Goal: Task Accomplishment & Management: Complete application form

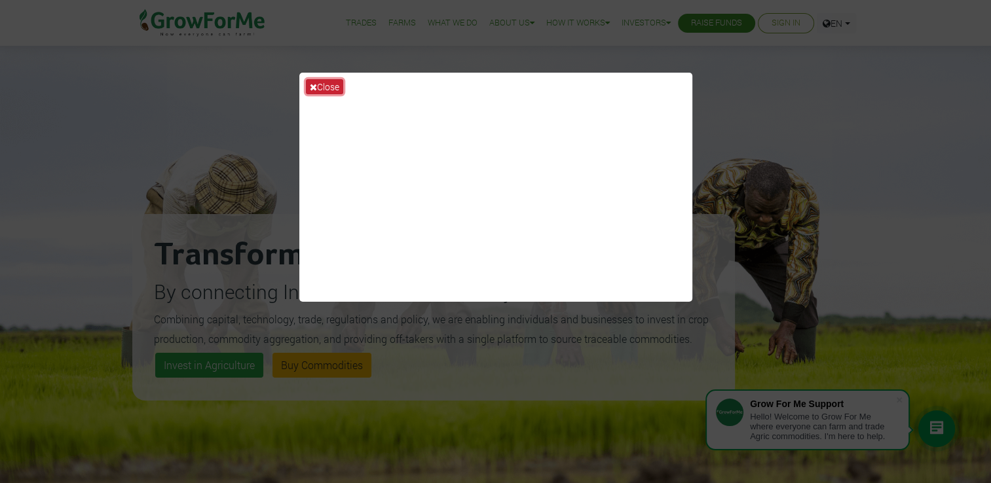
click at [316, 86] on icon at bounding box center [313, 87] width 7 height 9
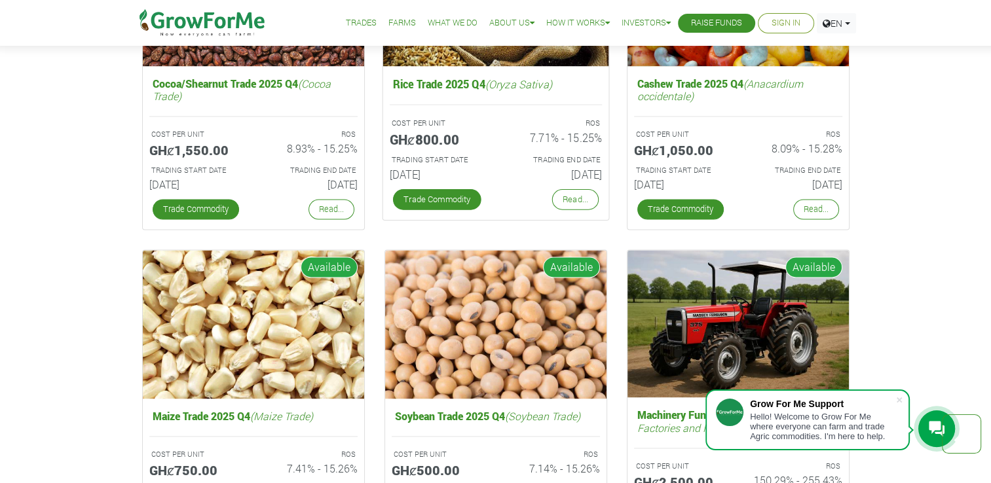
scroll to position [2009, 0]
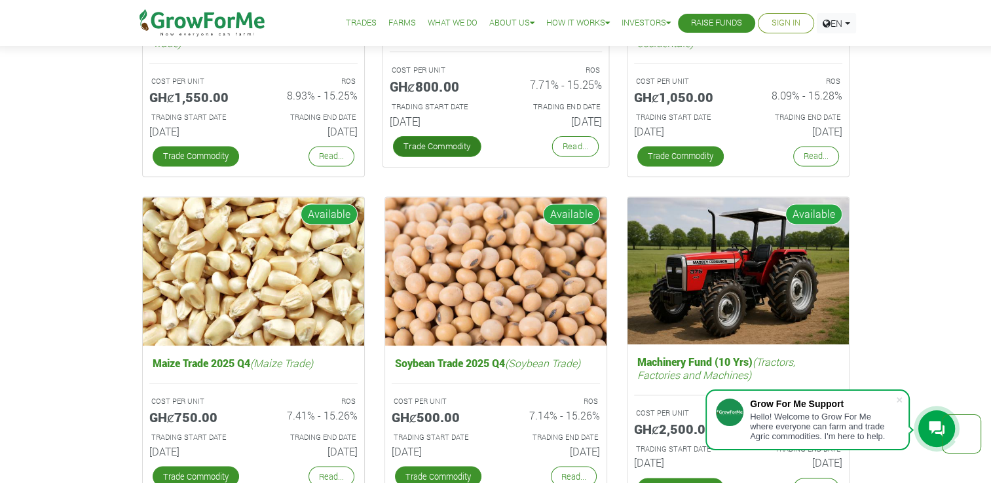
click at [433, 138] on link "Trade Commodity" at bounding box center [436, 146] width 88 height 21
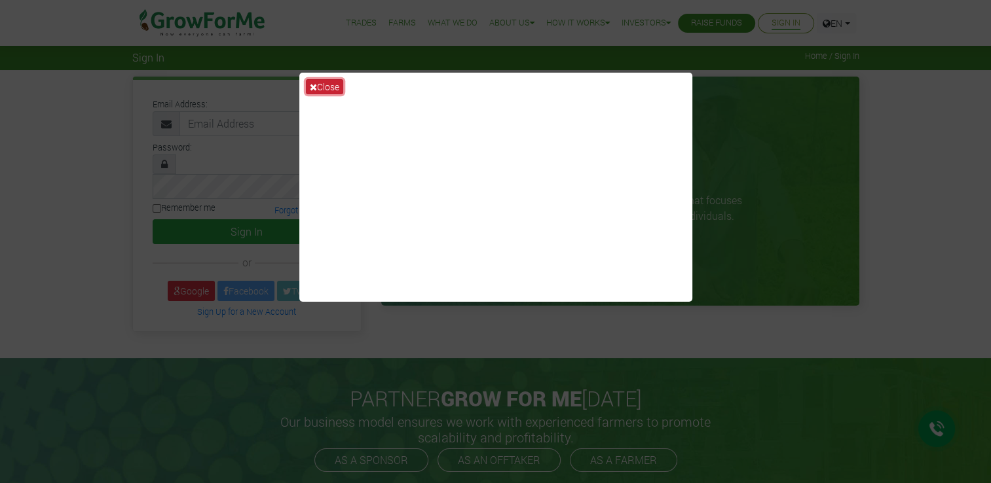
click at [317, 91] on button "Close" at bounding box center [324, 86] width 37 height 15
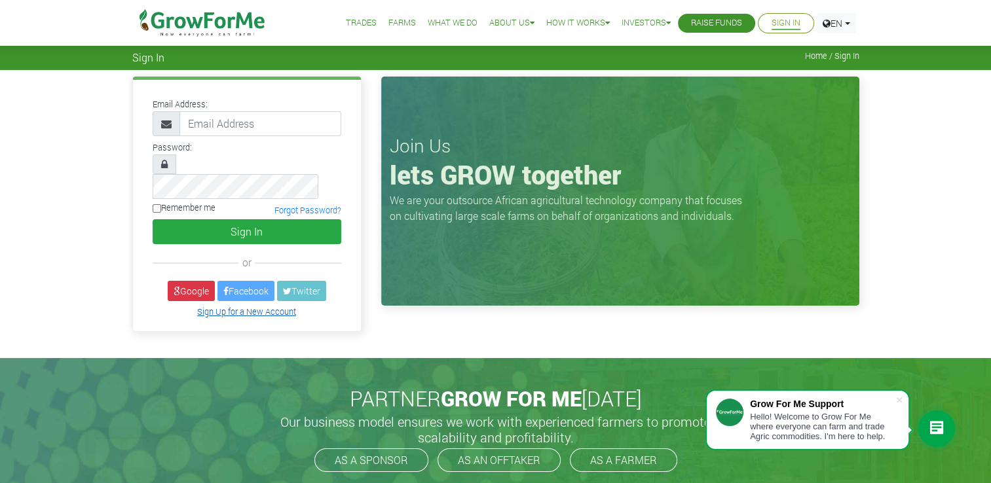
click at [253, 306] on link "Sign Up for a New Account" at bounding box center [246, 311] width 99 height 10
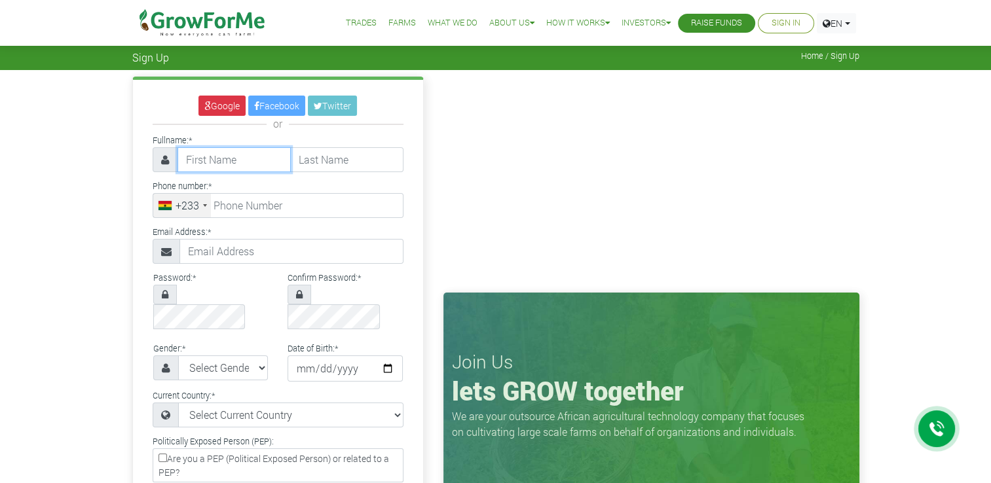
click at [217, 153] on input "text" at bounding box center [233, 159] width 113 height 25
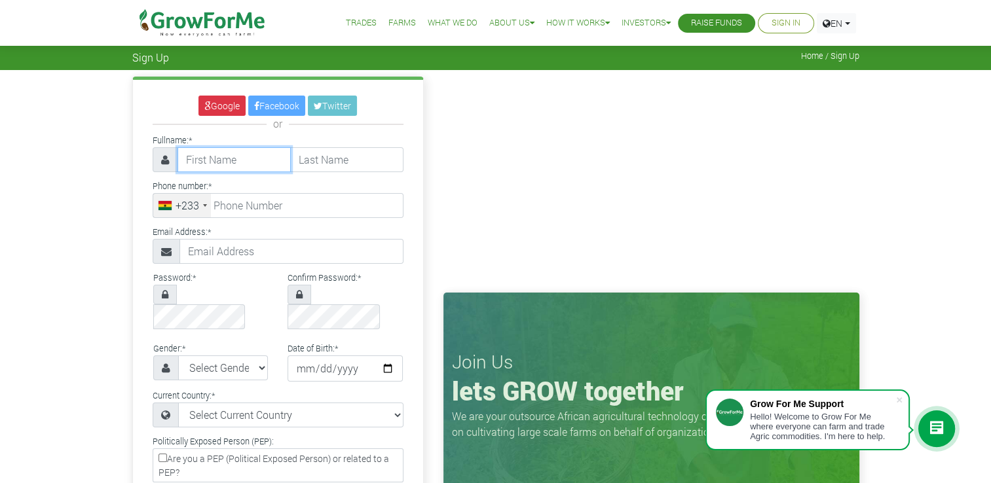
type input "Gregory"
type input "Larkai"
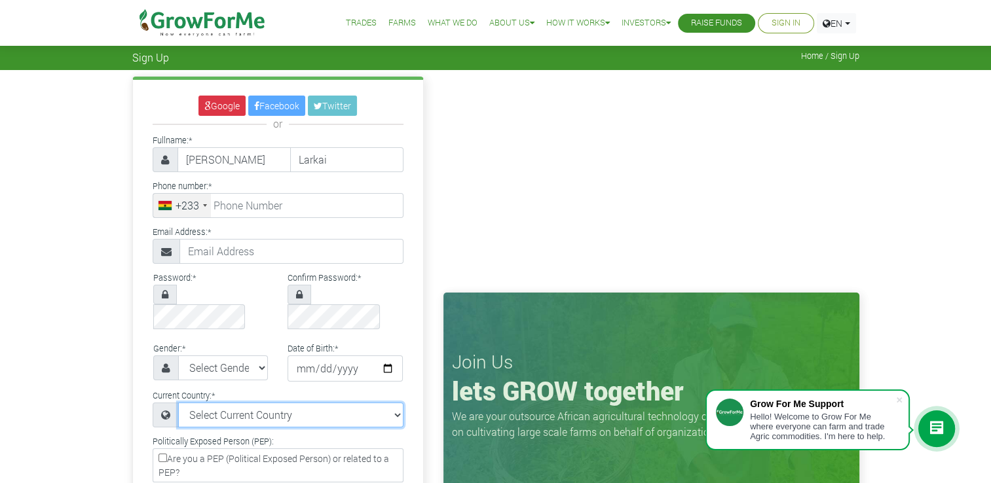
select select "[GEOGRAPHIC_DATA]"
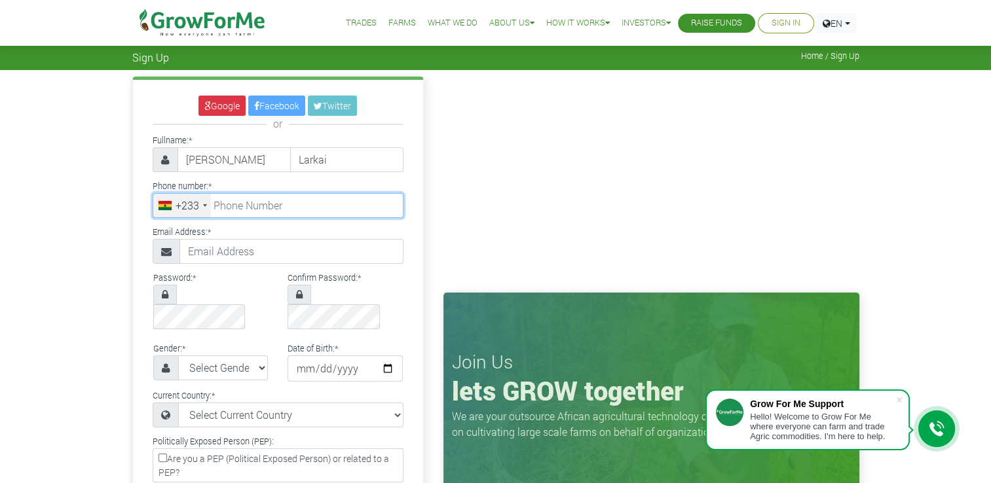
click at [258, 193] on input "tel" at bounding box center [278, 205] width 251 height 25
type input "55 041 5415"
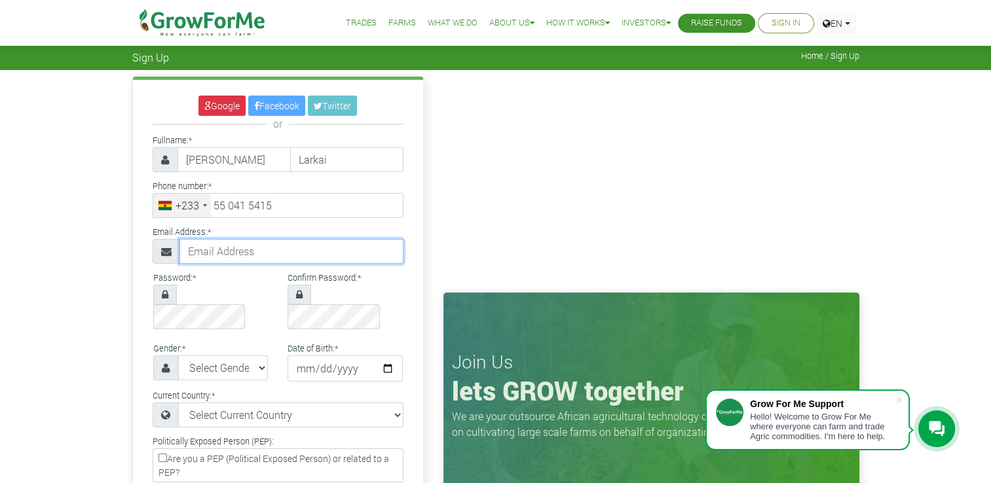
type input "greglark.gl@gmail.com"
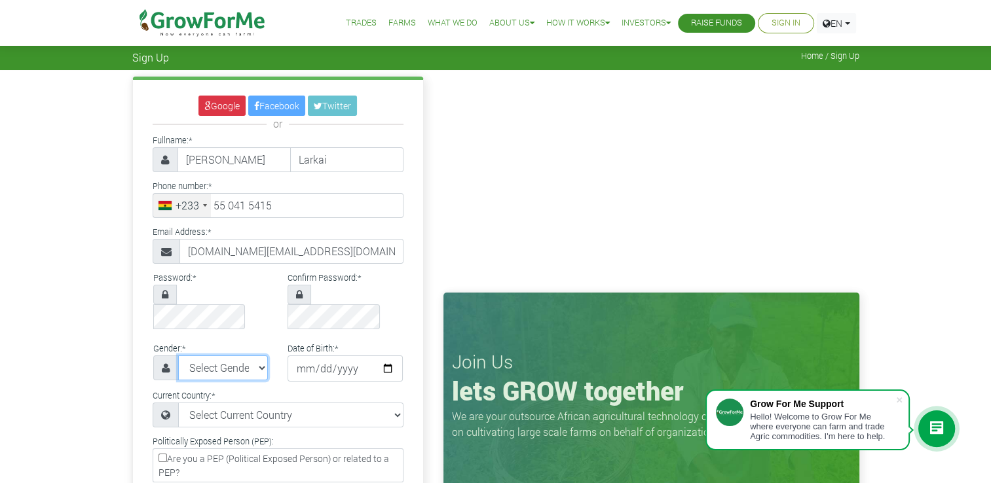
click at [205, 356] on select "Select Gender Female Male" at bounding box center [223, 368] width 90 height 25
select select "Male"
click at [178, 356] on select "Select Gender Female Male" at bounding box center [223, 368] width 90 height 25
click at [310, 356] on input "date" at bounding box center [344, 369] width 115 height 26
type input "1997-07-11"
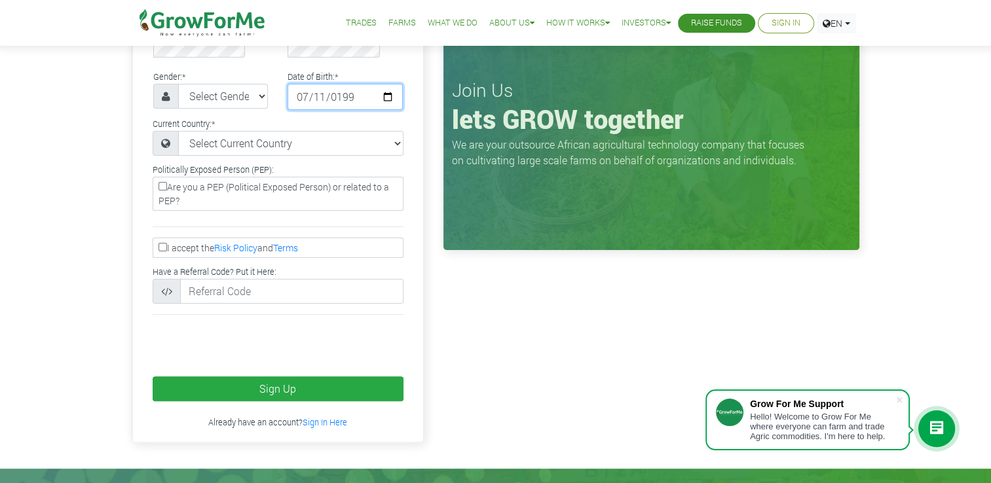
scroll to position [276, 0]
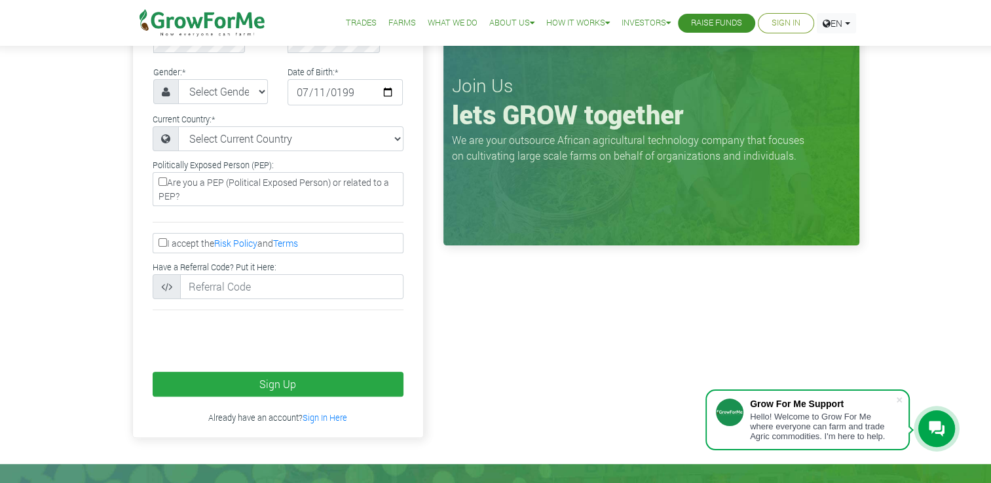
click at [162, 238] on input "I accept the Risk Policy and Terms" at bounding box center [162, 242] width 9 height 9
checkbox input "true"
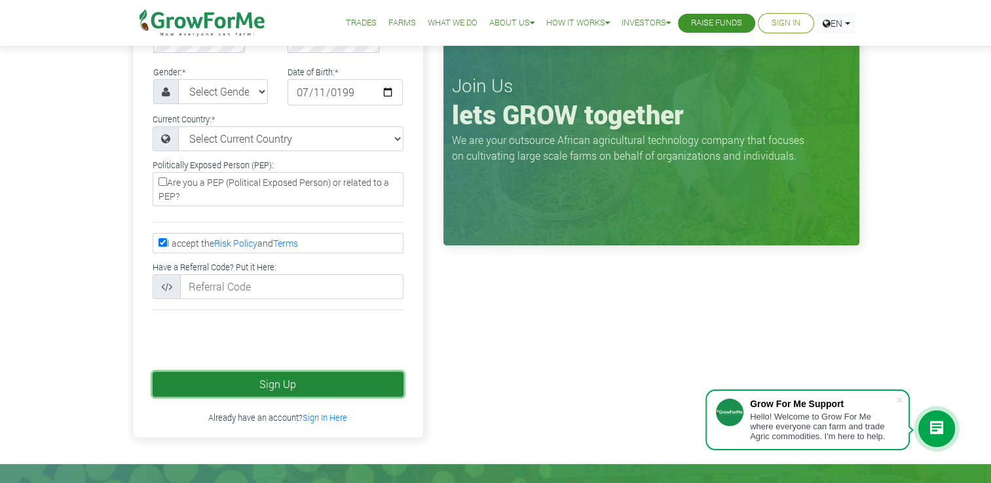
click at [321, 372] on button "Sign Up" at bounding box center [278, 384] width 251 height 25
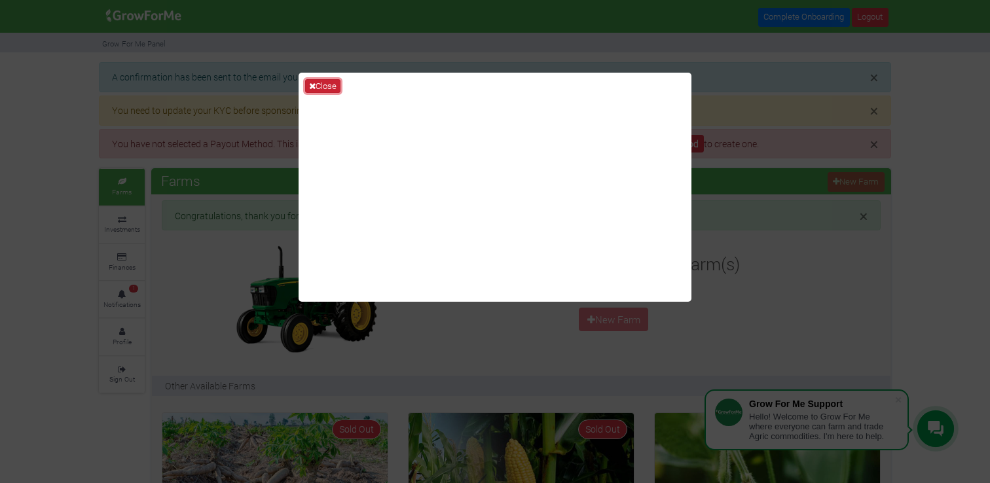
click at [328, 90] on button "Close" at bounding box center [322, 86] width 35 height 14
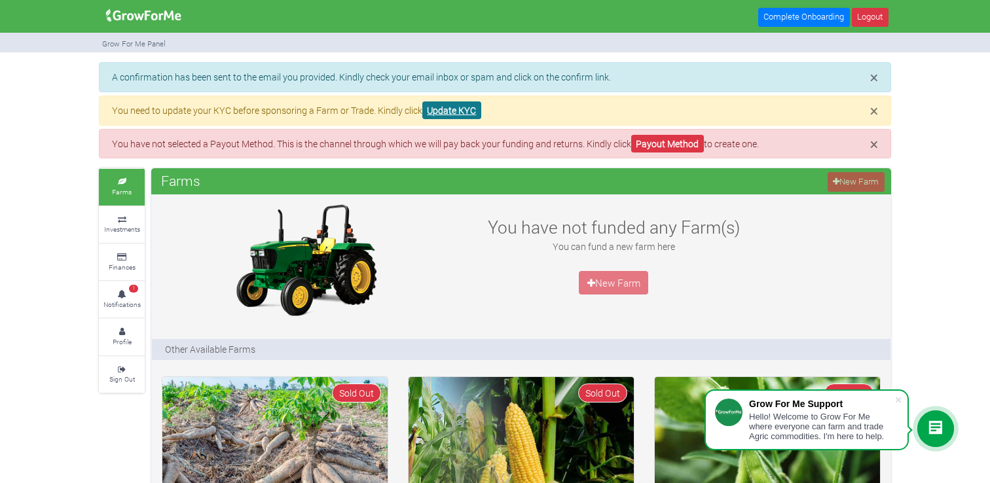
click at [445, 115] on link "Update KYC" at bounding box center [451, 110] width 59 height 18
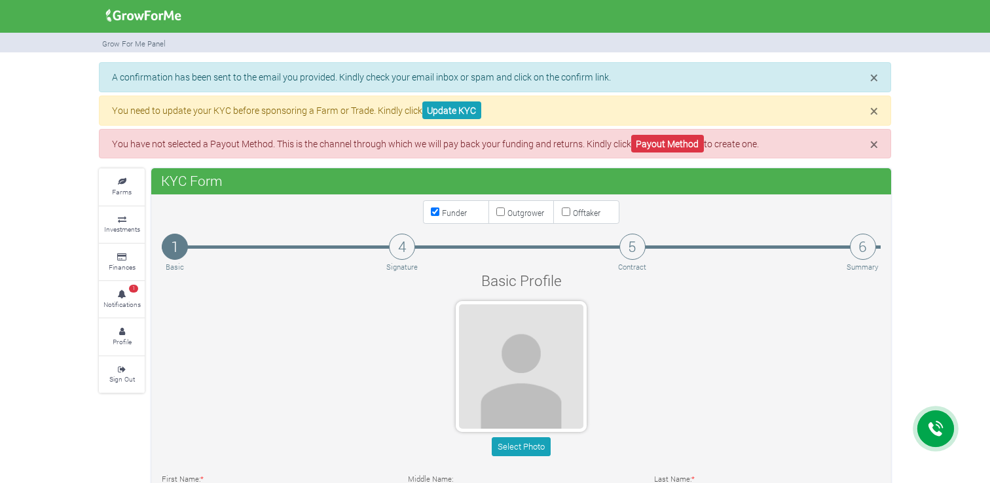
type input "55 041 5415"
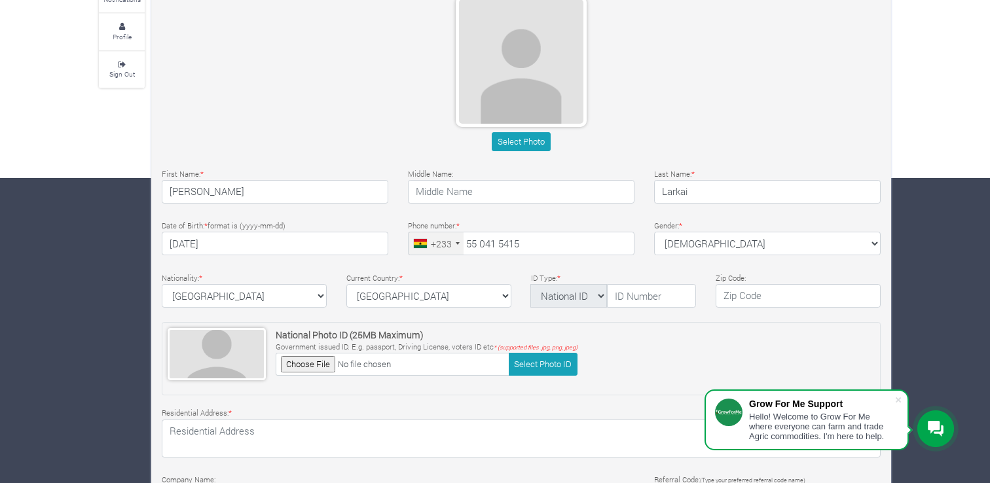
scroll to position [306, 0]
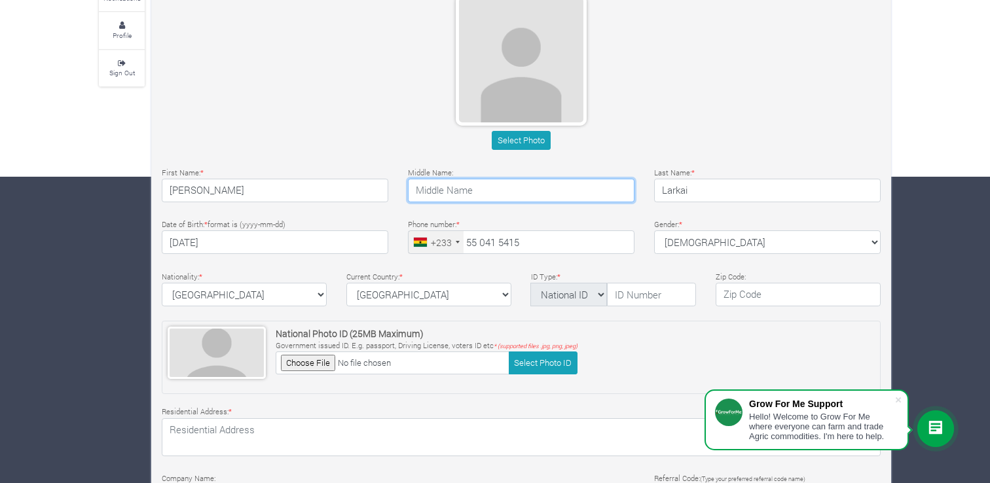
click at [503, 179] on input "text" at bounding box center [521, 191] width 227 height 24
type input "Otu"
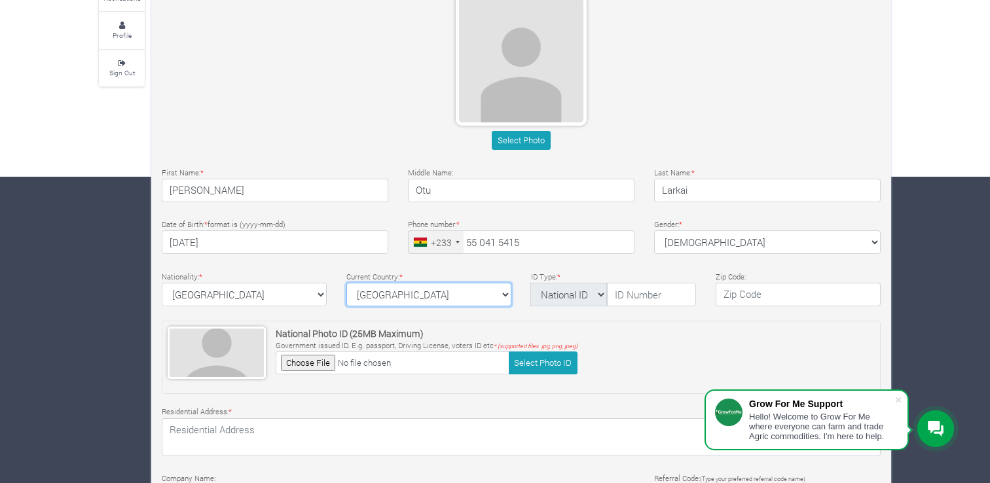
select select "Ghana"
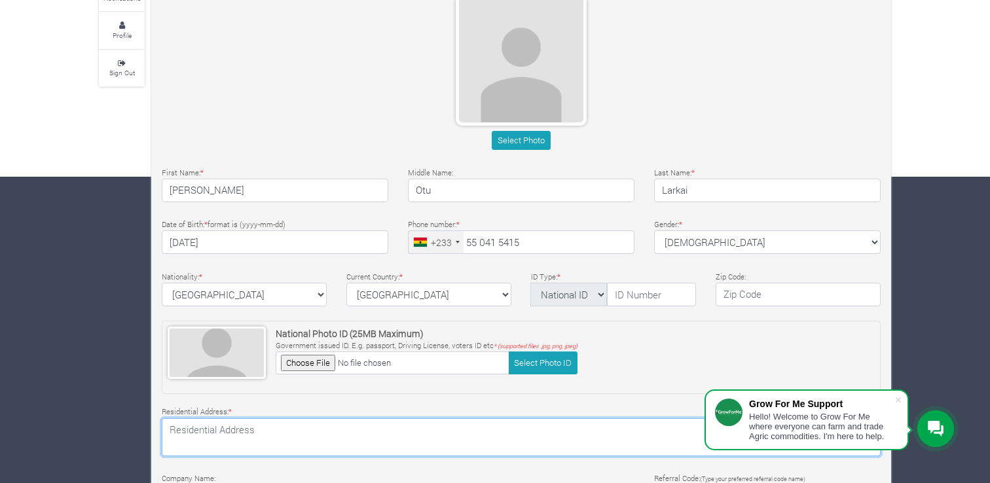
type textarea "32 Borla Top St."
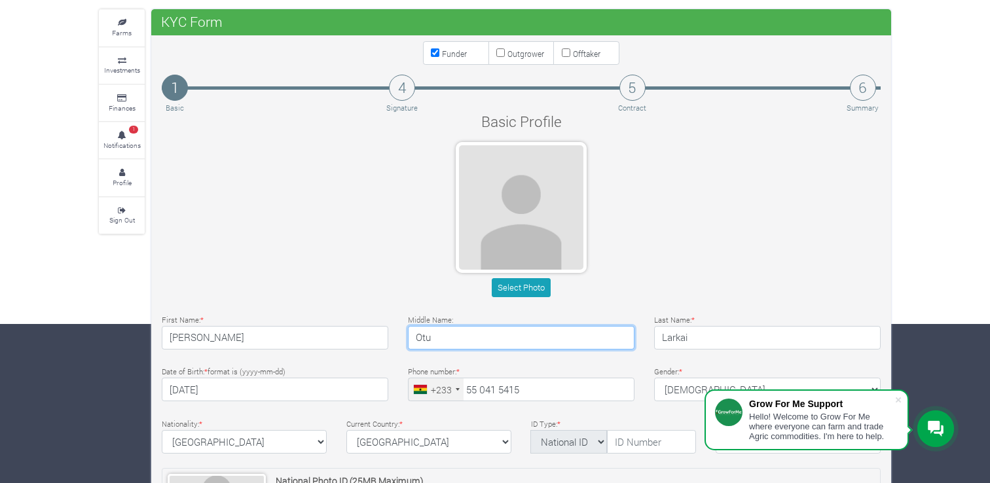
scroll to position [160, 0]
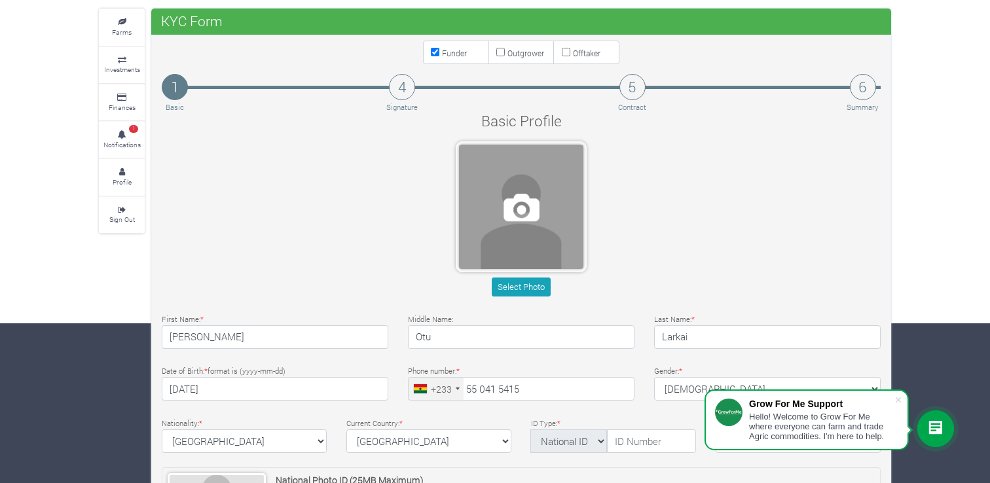
click at [500, 188] on span at bounding box center [521, 207] width 124 height 124
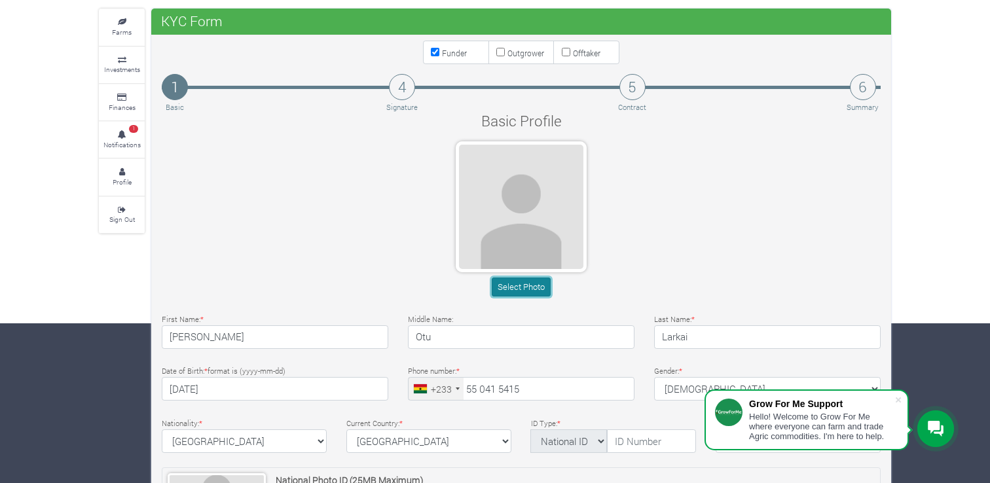
click at [537, 284] on button "Select Photo" at bounding box center [521, 287] width 58 height 19
click at [519, 284] on button "Select Photo" at bounding box center [521, 287] width 58 height 19
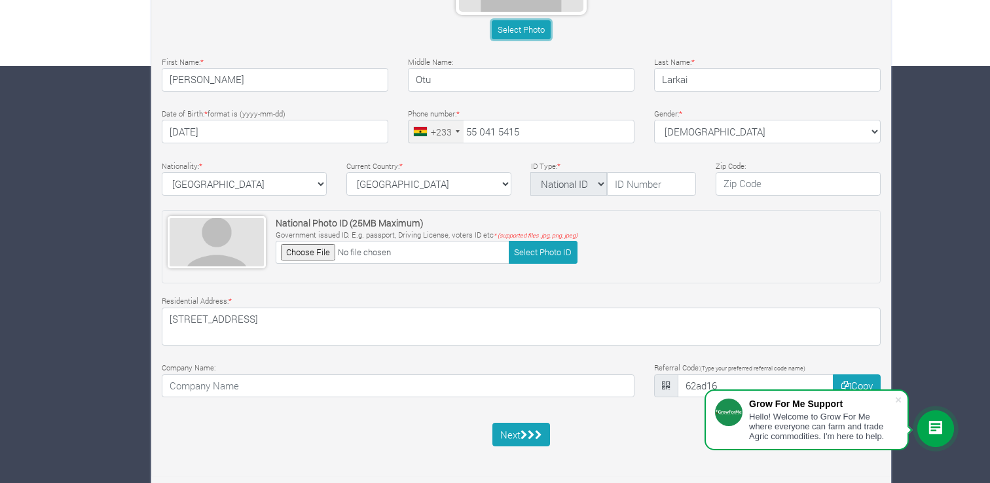
scroll to position [323, 0]
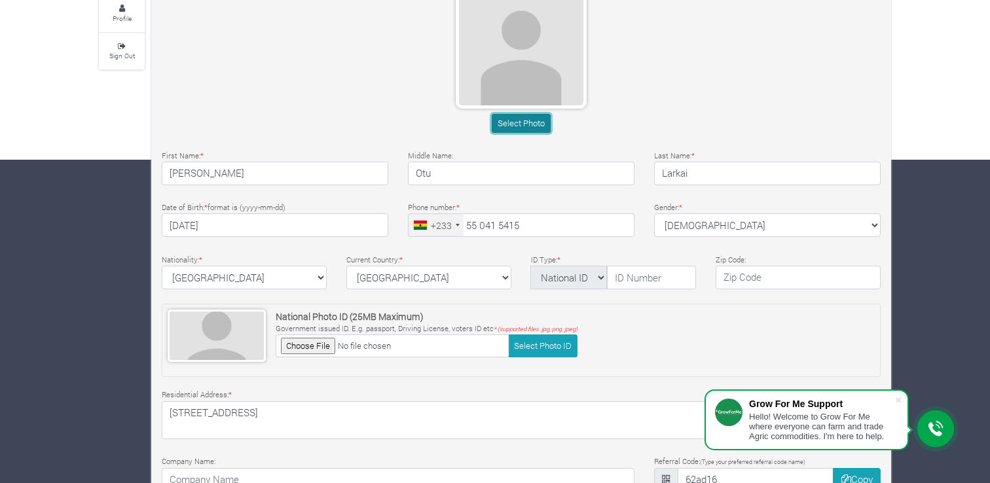
click at [540, 117] on button "Select Photo" at bounding box center [521, 123] width 58 height 19
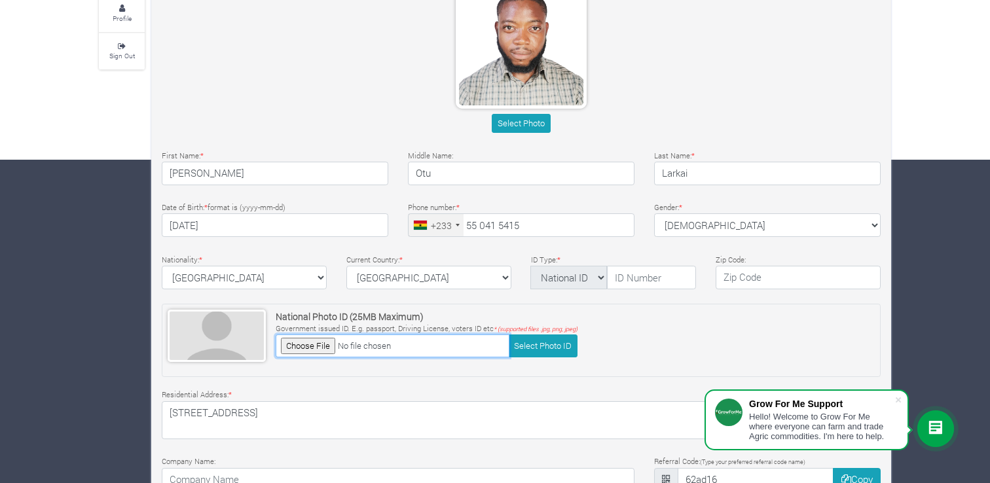
click at [299, 345] on input "file" at bounding box center [393, 346] width 234 height 23
type input "C:\fakepath\IMG_3110.JPG"
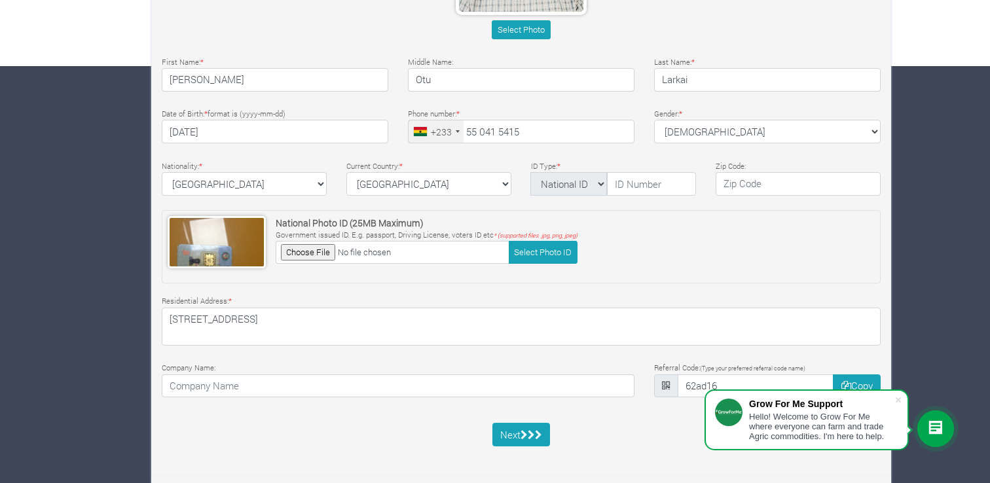
click at [308, 48] on div "Basic Profile Select Photo First Name: * Gregory Middle Name: Otu *" at bounding box center [521, 157] width 739 height 608
click at [317, 249] on input "file" at bounding box center [393, 252] width 234 height 23
click at [308, 248] on input "file" at bounding box center [393, 252] width 234 height 23
click at [511, 257] on button "Select Photo ID" at bounding box center [543, 252] width 69 height 23
type input "C:\fakepath\IMG_3110.JPG"
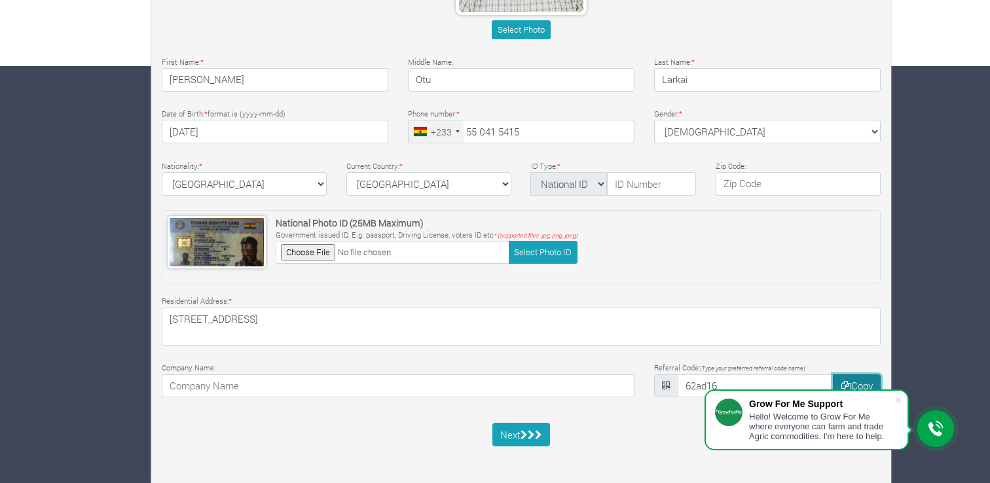
click at [843, 381] on icon "button" at bounding box center [846, 386] width 10 height 10
click at [663, 178] on input "text" at bounding box center [651, 184] width 89 height 24
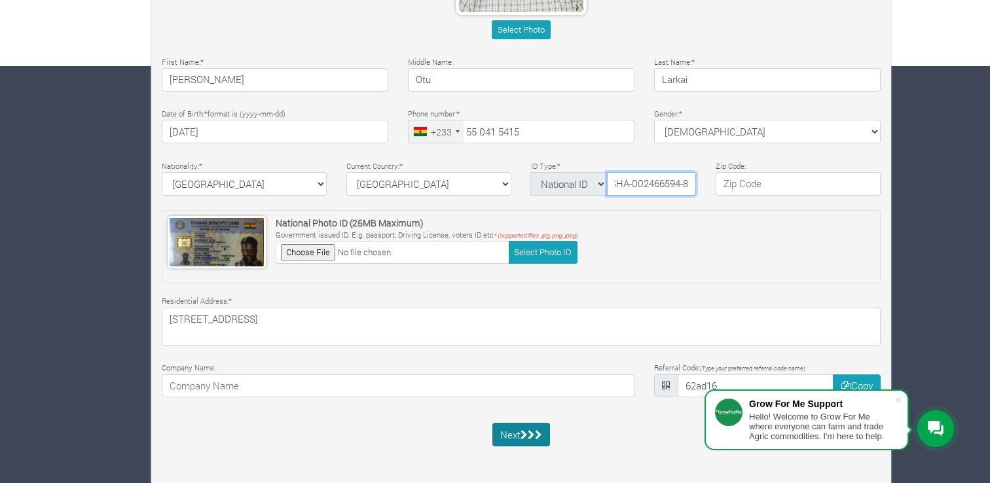
type input "GHA-002466594-8"
click at [515, 443] on button "Next" at bounding box center [521, 435] width 58 height 24
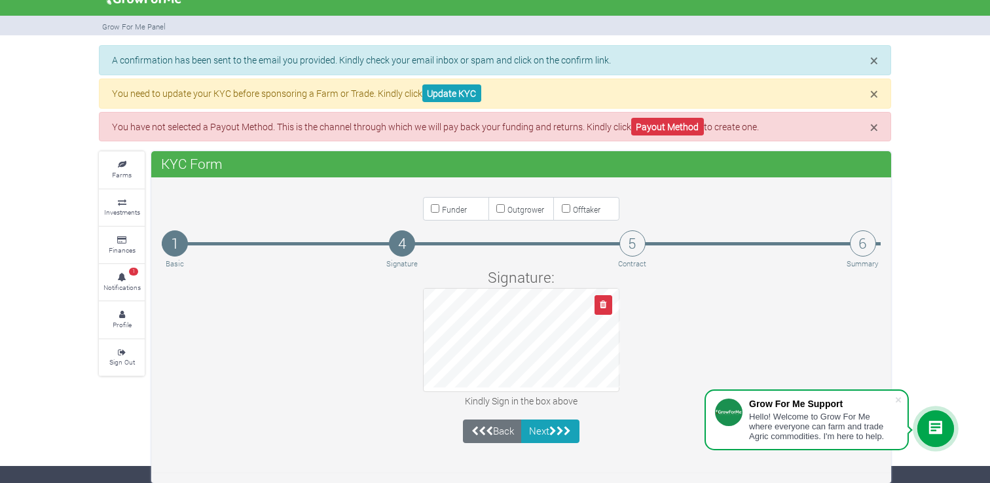
scroll to position [15, 0]
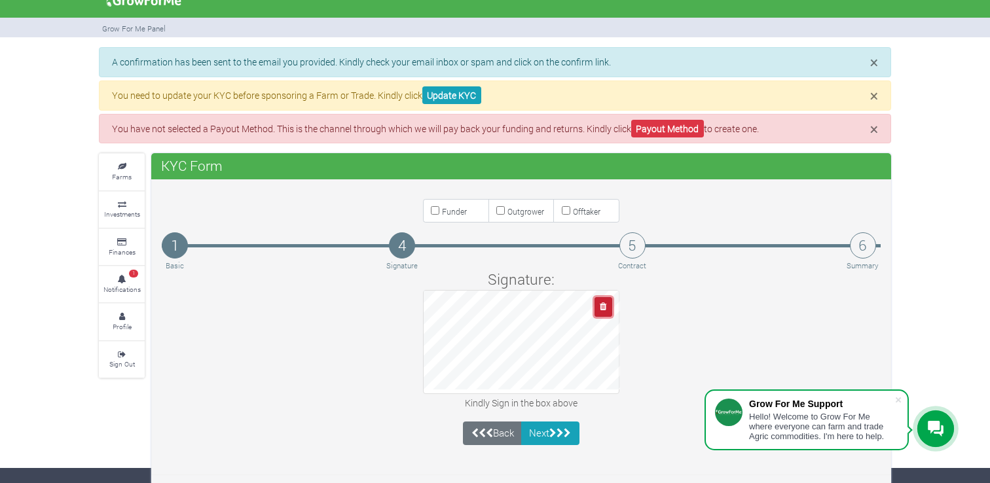
click at [600, 304] on icon "button" at bounding box center [603, 307] width 7 height 9
click at [605, 308] on icon "button" at bounding box center [603, 307] width 7 height 9
click at [524, 387] on div at bounding box center [521, 341] width 196 height 103
click at [606, 307] on icon "button" at bounding box center [603, 307] width 7 height 9
click at [606, 298] on button "button" at bounding box center [604, 306] width 18 height 19
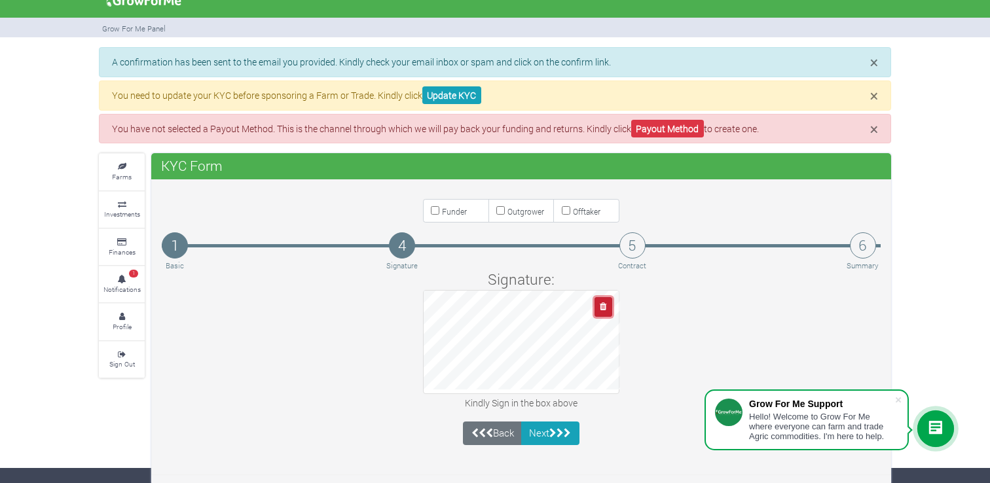
click at [604, 309] on icon "button" at bounding box center [603, 307] width 7 height 9
click at [605, 303] on icon "button" at bounding box center [603, 307] width 7 height 9
click at [605, 304] on icon "button" at bounding box center [603, 307] width 7 height 9
click at [678, 468] on html "Grow For Me Support Hello! Welcome to Grow For Me where everyone can farm and t…" at bounding box center [495, 226] width 990 height 483
click at [608, 251] on div "1 Basic 4 Signature 5 Contract 6 Summary" at bounding box center [521, 245] width 719 height 26
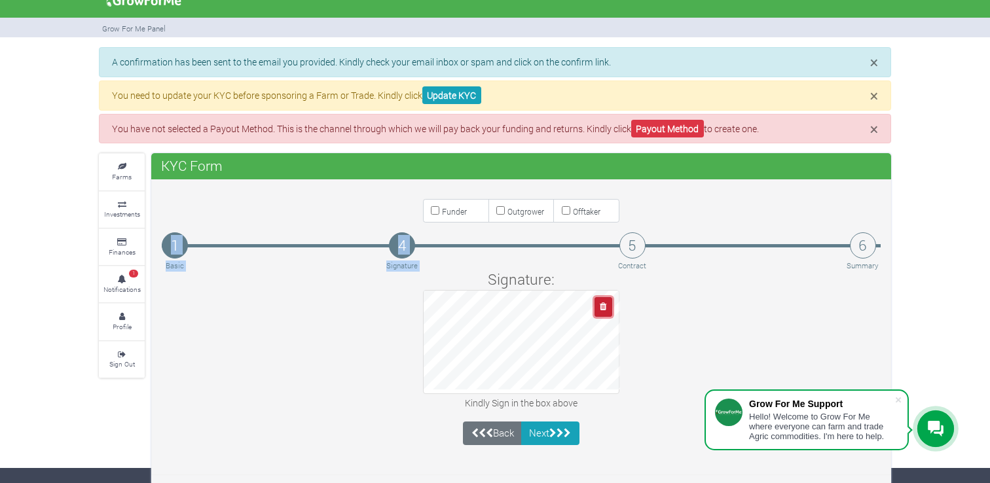
drag, startPoint x: 608, startPoint y: 251, endPoint x: 597, endPoint y: 297, distance: 47.0
click at [598, 297] on button "button" at bounding box center [604, 306] width 18 height 19
click at [606, 304] on icon "button" at bounding box center [603, 307] width 7 height 9
drag, startPoint x: 1000, startPoint y: 0, endPoint x: 933, endPoint y: 54, distance: 86.1
click at [933, 54] on div "× A confirmation has been sent to the email you provided. Kindly check your ema…" at bounding box center [495, 266] width 990 height 438
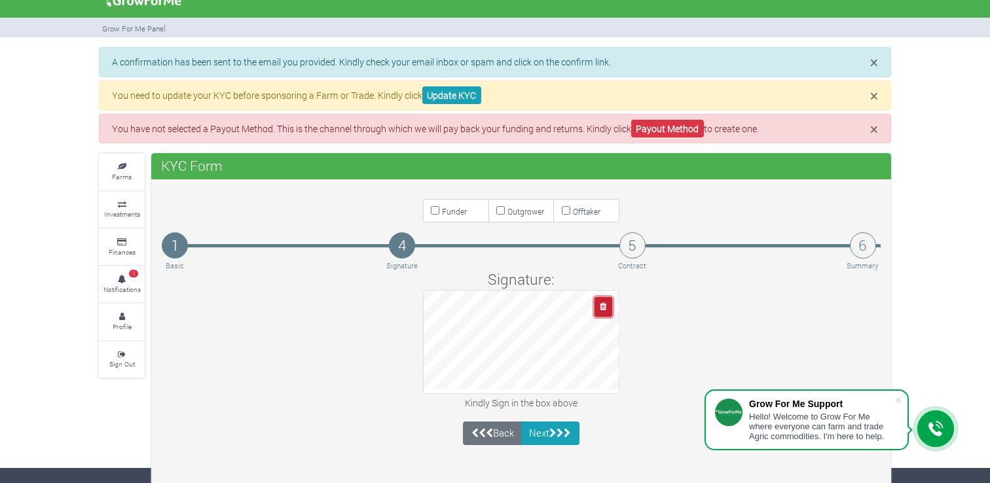
click at [600, 305] on icon "button" at bounding box center [603, 307] width 7 height 9
click at [600, 303] on icon "button" at bounding box center [603, 307] width 7 height 9
drag, startPoint x: 97, startPoint y: 71, endPoint x: 20, endPoint y: -10, distance: 111.6
drag, startPoint x: 20, startPoint y: -10, endPoint x: 608, endPoint y: 305, distance: 667.4
click at [608, 305] on button "button" at bounding box center [604, 306] width 18 height 19
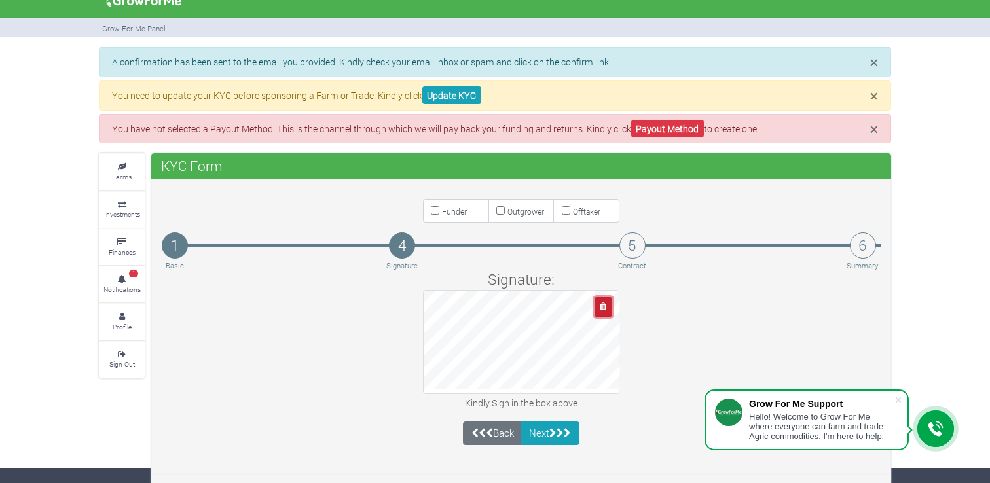
click at [604, 305] on icon "button" at bounding box center [603, 307] width 7 height 9
click at [600, 304] on icon "button" at bounding box center [603, 307] width 7 height 9
click at [600, 303] on icon "button" at bounding box center [603, 307] width 7 height 9
click at [602, 306] on icon "button" at bounding box center [603, 307] width 7 height 9
click at [521, 375] on div "Signature: Kindly Sign in the box above" at bounding box center [521, 339] width 739 height 143
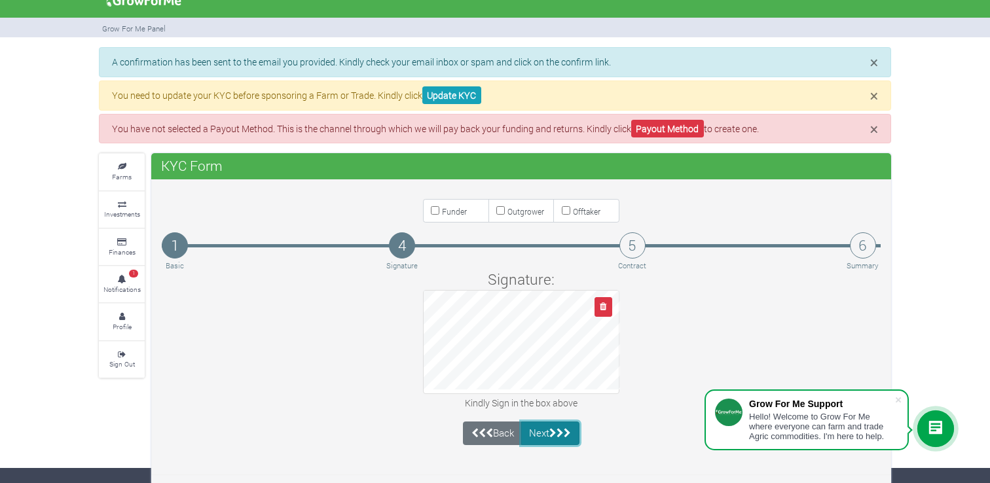
click at [545, 430] on button "Next" at bounding box center [550, 434] width 58 height 24
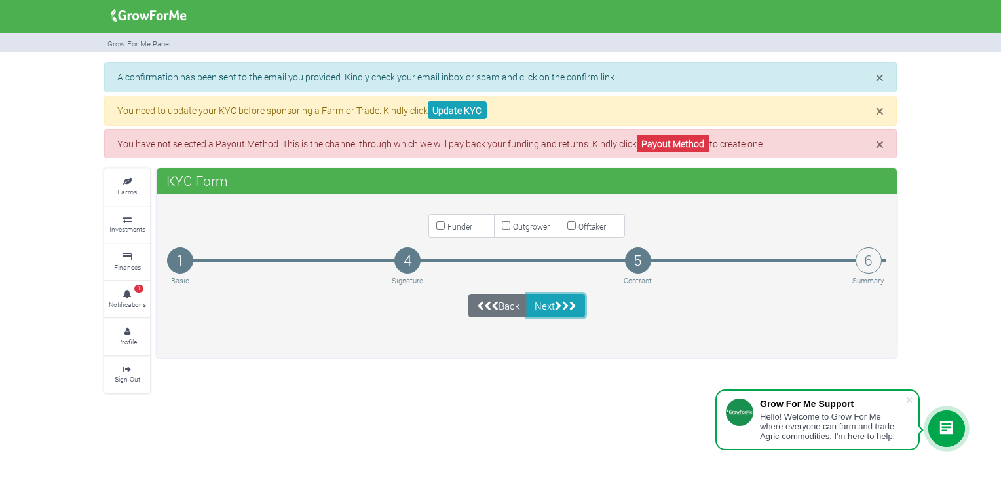
click at [555, 314] on button "Next" at bounding box center [555, 306] width 58 height 24
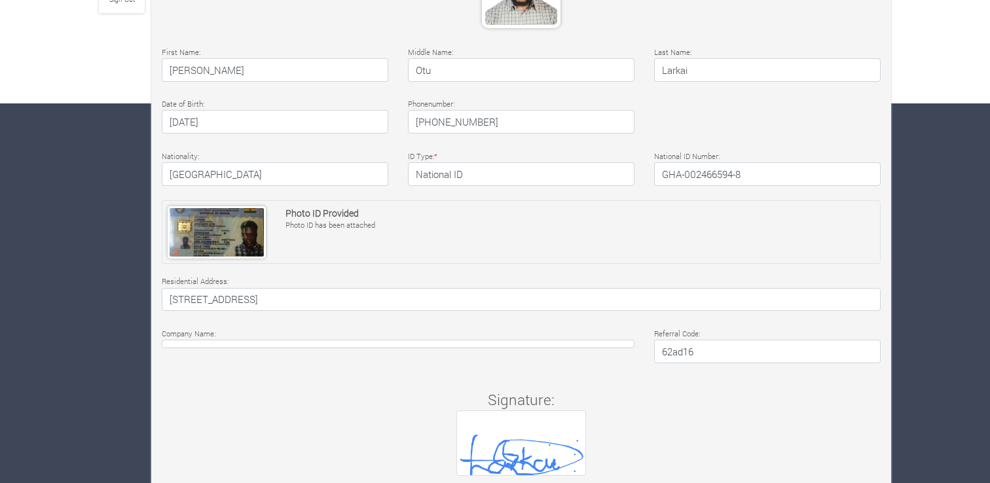
scroll to position [443, 0]
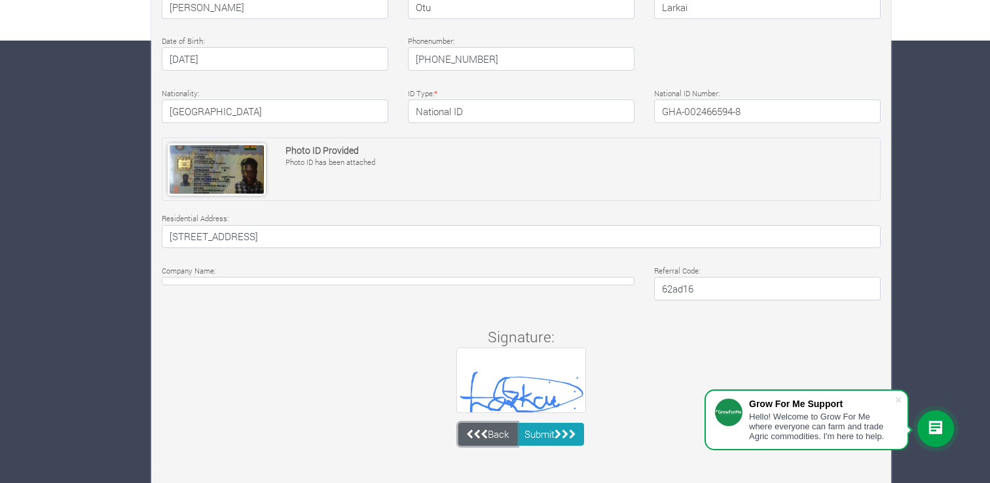
click at [495, 428] on link "Back" at bounding box center [487, 435] width 59 height 24
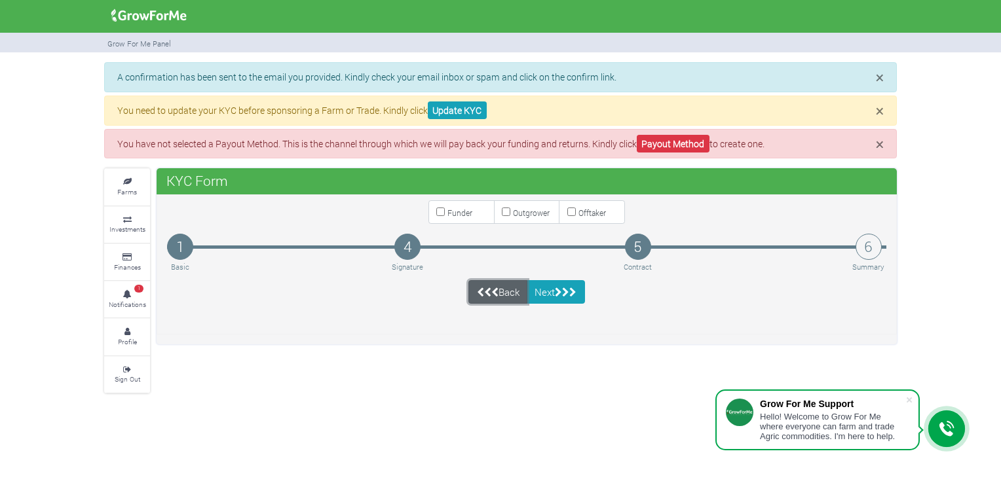
click at [510, 297] on link "Back" at bounding box center [497, 292] width 59 height 24
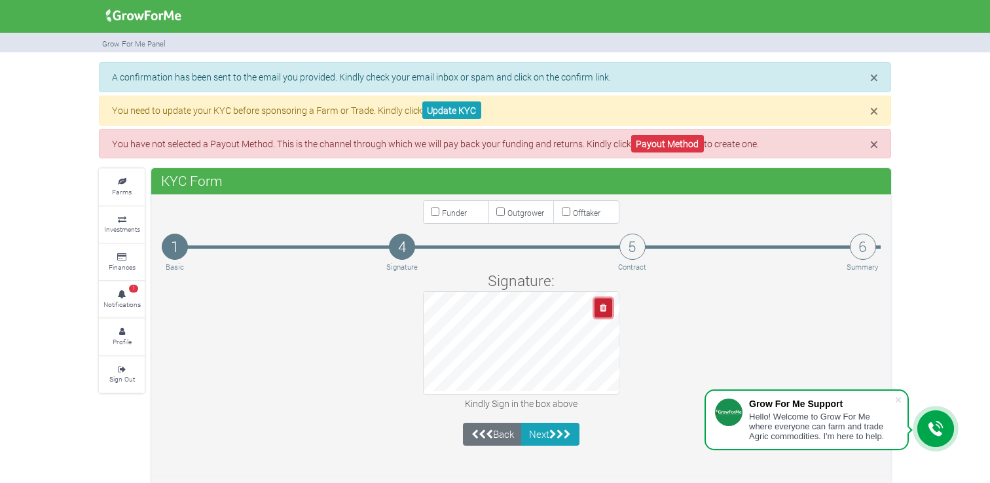
click at [602, 308] on icon "button" at bounding box center [603, 308] width 7 height 9
click at [606, 308] on icon "button" at bounding box center [603, 308] width 7 height 9
click at [601, 304] on icon "button" at bounding box center [603, 308] width 7 height 9
click at [598, 306] on button "button" at bounding box center [604, 308] width 18 height 19
click at [509, 394] on div "Signature: Kindly Sign in the box above" at bounding box center [521, 341] width 739 height 143
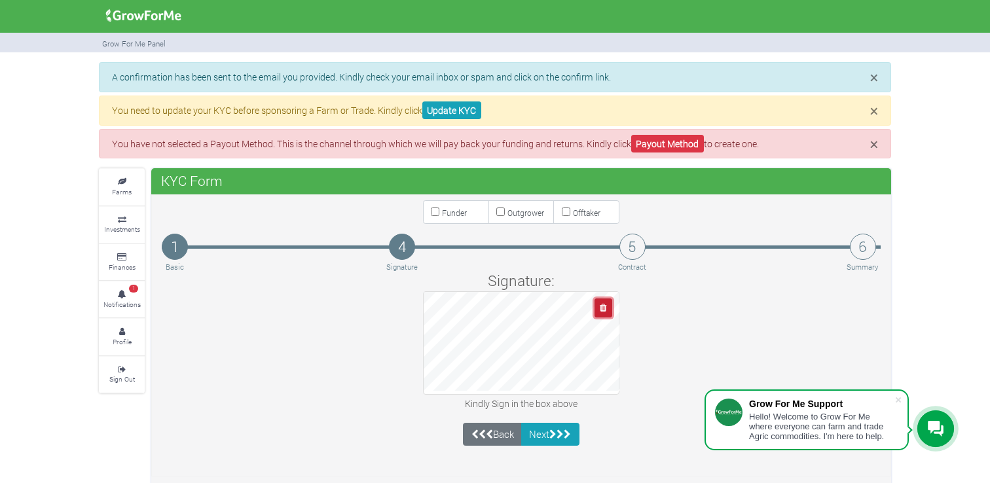
click at [597, 315] on button "button" at bounding box center [604, 308] width 18 height 19
click at [606, 312] on button "button" at bounding box center [604, 308] width 18 height 19
click at [597, 310] on button "button" at bounding box center [604, 308] width 18 height 19
drag, startPoint x: 607, startPoint y: 312, endPoint x: 595, endPoint y: 310, distance: 12.6
click at [606, 312] on button "button" at bounding box center [604, 308] width 18 height 19
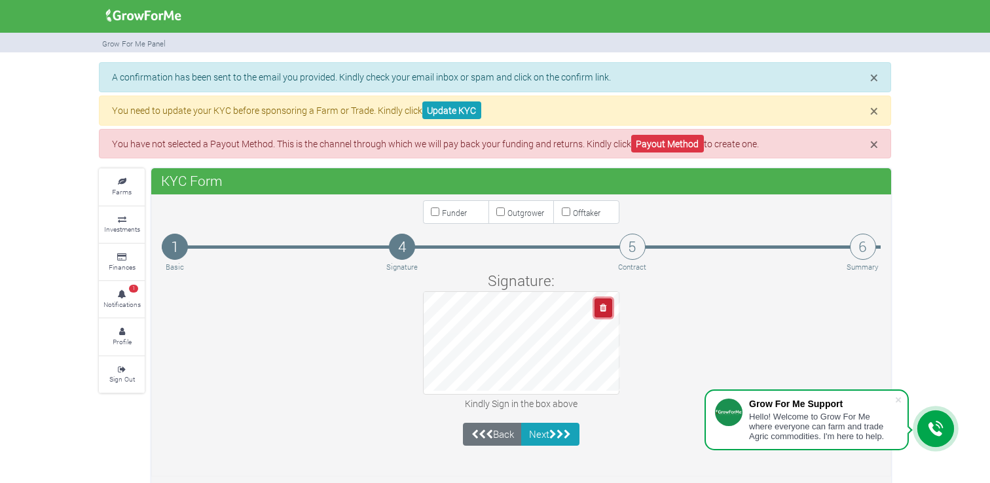
click at [610, 311] on button "button" at bounding box center [604, 308] width 18 height 19
click at [465, 365] on div "Signature: Kindly Sign in the box above" at bounding box center [521, 341] width 739 height 143
drag, startPoint x: 422, startPoint y: 368, endPoint x: 608, endPoint y: 310, distance: 194.7
click at [612, 313] on div at bounding box center [521, 342] width 196 height 103
click at [608, 310] on button "button" at bounding box center [604, 308] width 18 height 19
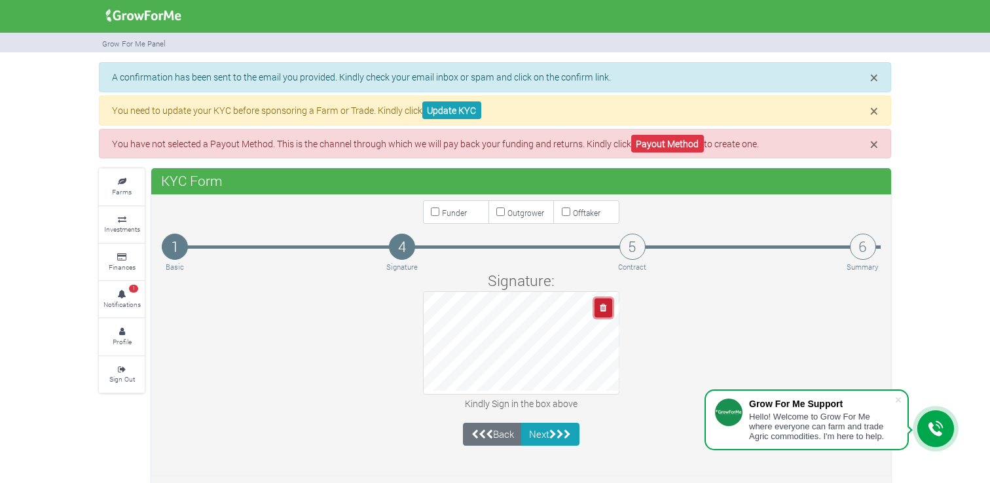
click at [600, 308] on icon "button" at bounding box center [603, 308] width 7 height 9
click at [602, 302] on button "button" at bounding box center [604, 308] width 18 height 19
click at [595, 306] on button "button" at bounding box center [604, 308] width 18 height 19
click at [603, 304] on icon "button" at bounding box center [603, 308] width 7 height 9
click at [596, 306] on button "button" at bounding box center [604, 308] width 18 height 19
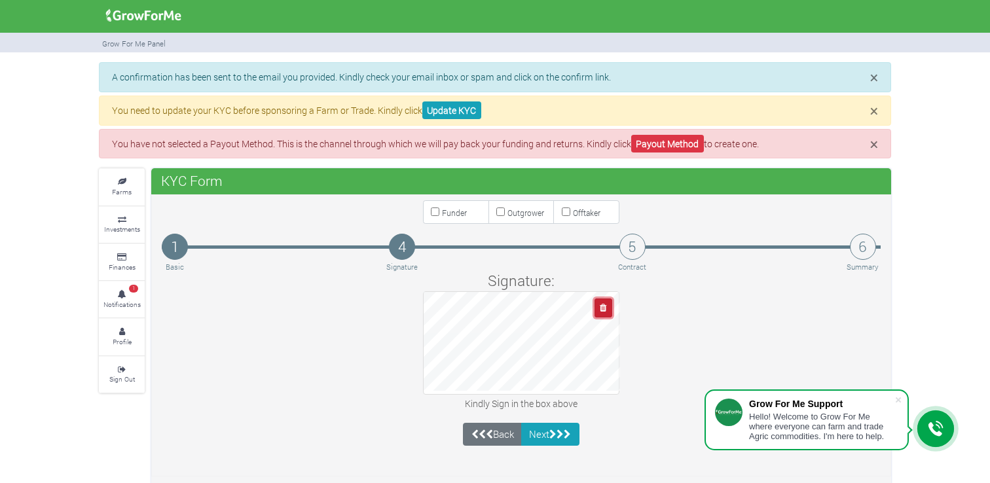
click at [602, 308] on icon "button" at bounding box center [603, 308] width 7 height 9
drag, startPoint x: 669, startPoint y: 269, endPoint x: 624, endPoint y: 291, distance: 50.1
click at [645, 278] on div "Signature: Kindly Sign in the box above" at bounding box center [521, 341] width 739 height 143
click at [597, 304] on button "button" at bounding box center [604, 308] width 18 height 19
